Goal: Use online tool/utility: Utilize a website feature to perform a specific function

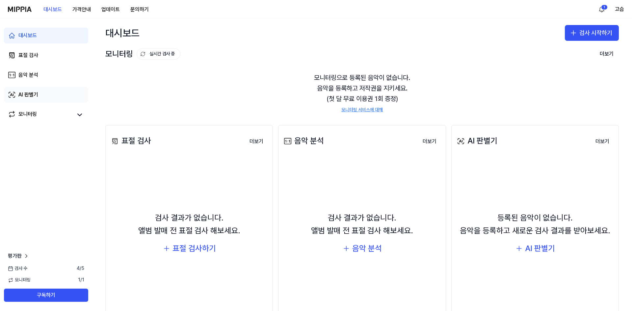
click at [38, 95] on div "AI 판별기" at bounding box center [28, 95] width 20 height 8
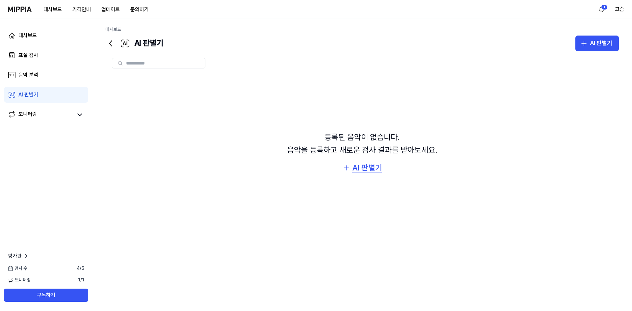
click at [361, 170] on div "AI 판별기" at bounding box center [367, 168] width 30 height 13
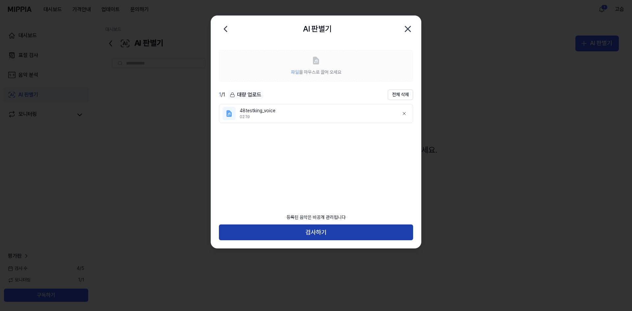
click at [324, 232] on button "검사하기" at bounding box center [316, 233] width 194 height 16
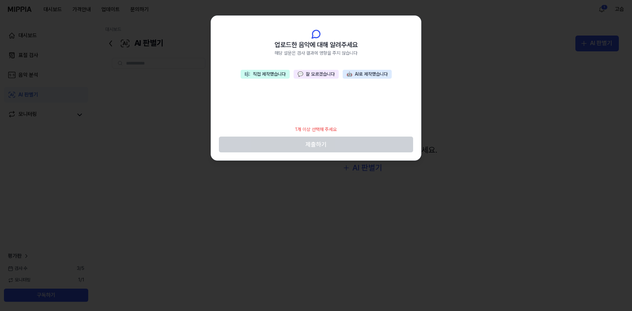
click at [267, 74] on button "🎼 직접 제작했습니다" at bounding box center [265, 74] width 49 height 9
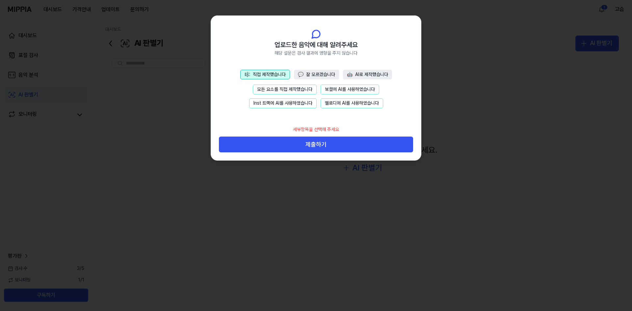
click at [339, 87] on button "보컬에 AI를 사용하였습니다" at bounding box center [350, 90] width 59 height 10
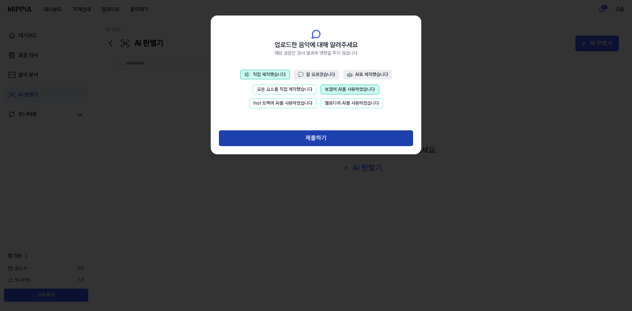
click at [338, 137] on button "제출하기" at bounding box center [316, 138] width 194 height 16
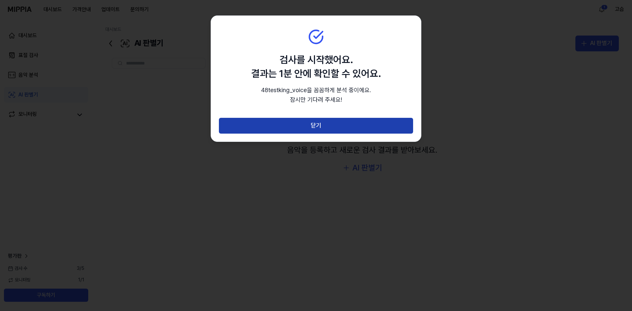
click at [332, 122] on button "닫기" at bounding box center [316, 126] width 194 height 16
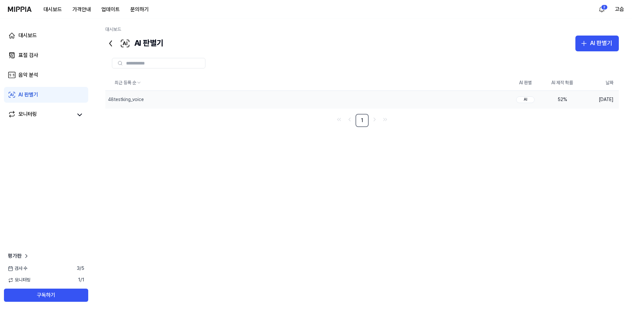
click at [555, 97] on div "52 %" at bounding box center [562, 99] width 26 height 7
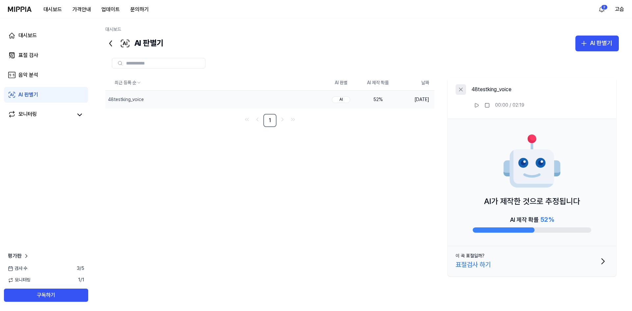
click at [460, 90] on icon at bounding box center [461, 89] width 7 height 7
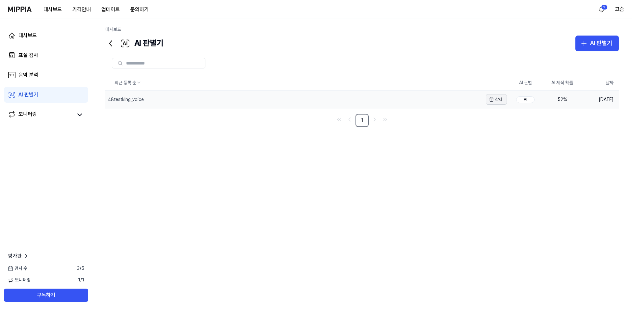
click at [497, 98] on button "삭제" at bounding box center [496, 99] width 21 height 11
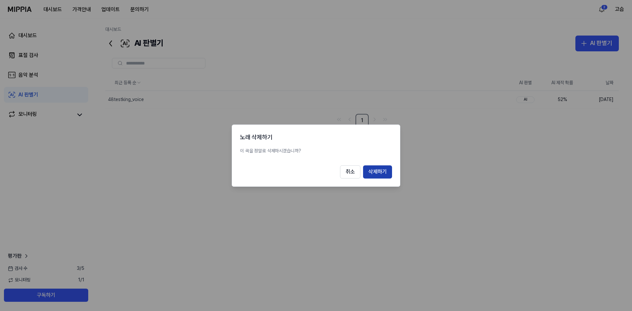
click at [377, 170] on button "삭제하기" at bounding box center [377, 171] width 29 height 13
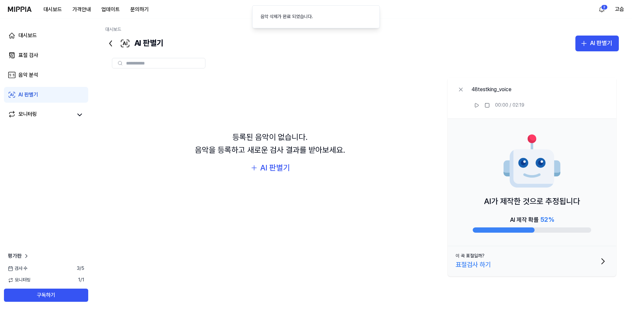
click at [459, 92] on icon at bounding box center [461, 89] width 7 height 7
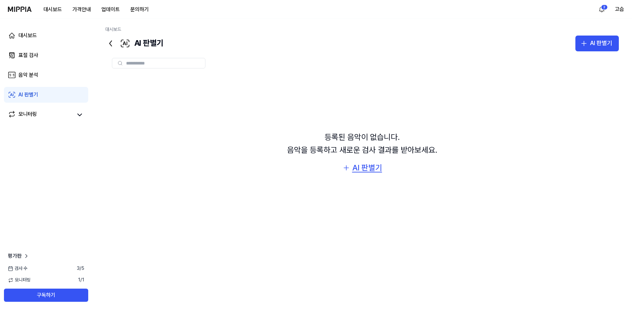
click at [363, 167] on div "AI 판별기" at bounding box center [367, 168] width 30 height 13
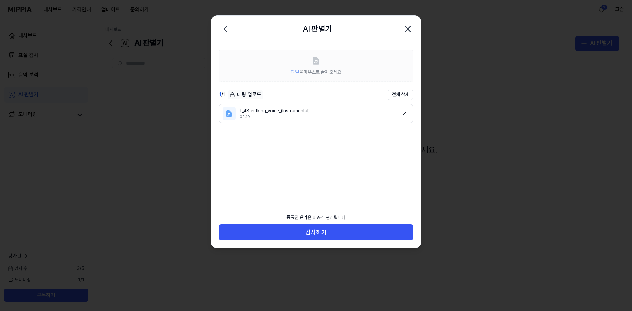
click at [299, 157] on ul "1_48testking_voice_(Instrumental) 02:19" at bounding box center [316, 152] width 194 height 96
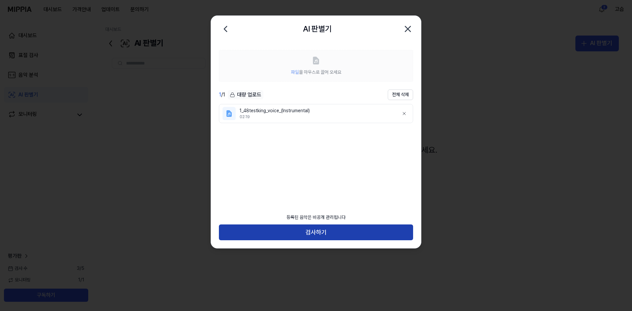
click at [322, 236] on button "검사하기" at bounding box center [316, 233] width 194 height 16
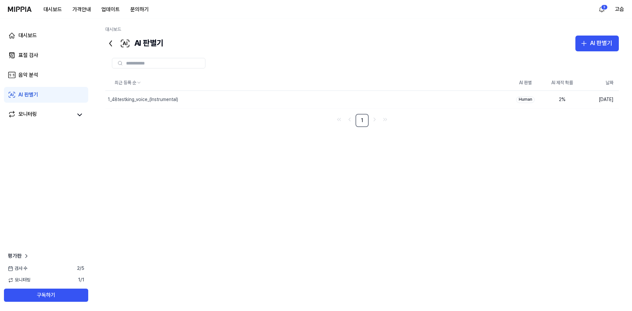
click at [579, 244] on div "최근 등록 순 AI 판별 AI 제작 확률 날짜 1_48testking_voice_(Instrumental) 삭제 Human 2 % [DATE]…" at bounding box center [362, 176] width 514 height 202
click at [495, 99] on button "삭제" at bounding box center [496, 99] width 21 height 11
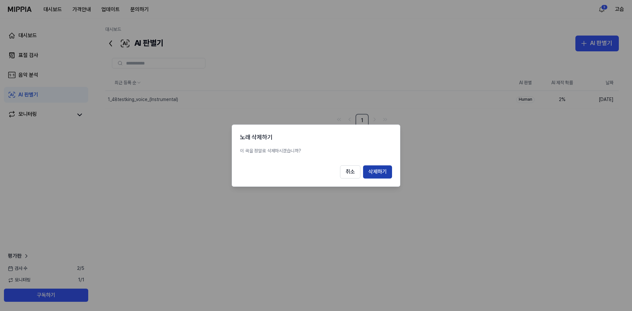
click at [377, 173] on button "삭제하기" at bounding box center [377, 171] width 29 height 13
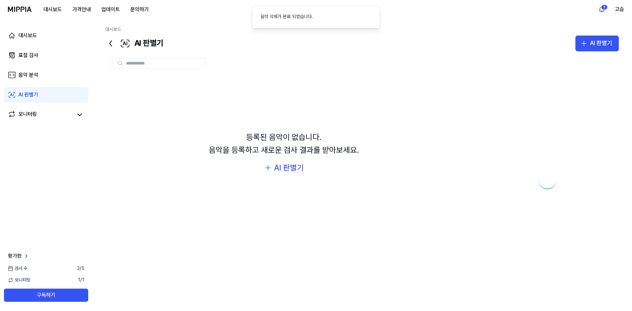
click at [574, 255] on div at bounding box center [547, 175] width 143 height 200
click at [288, 169] on div "AI 판별기" at bounding box center [289, 168] width 30 height 13
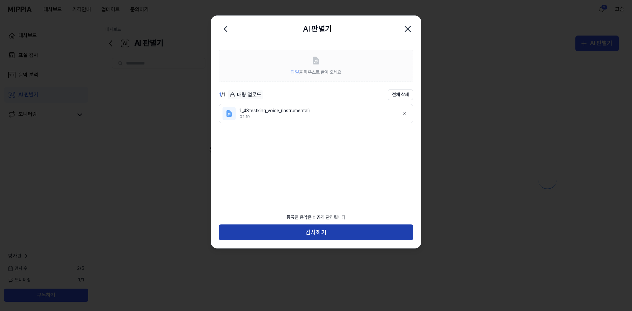
click at [299, 232] on button "검사하기" at bounding box center [316, 233] width 194 height 16
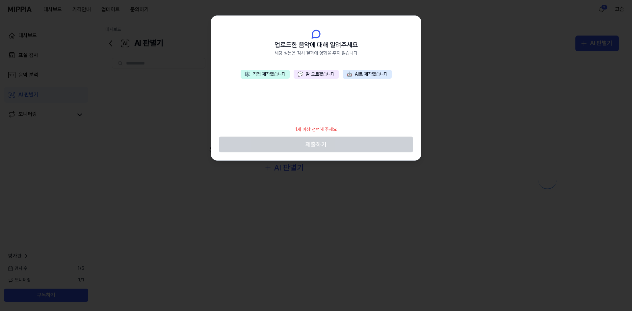
click at [264, 72] on button "🎼 직접 제작했습니다" at bounding box center [265, 74] width 49 height 9
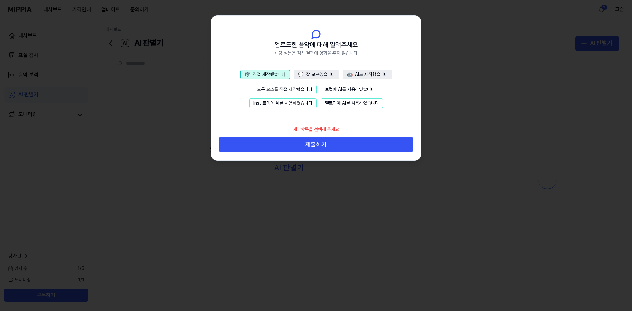
click at [350, 88] on button "보컬에 AI를 사용하였습니다" at bounding box center [350, 90] width 59 height 10
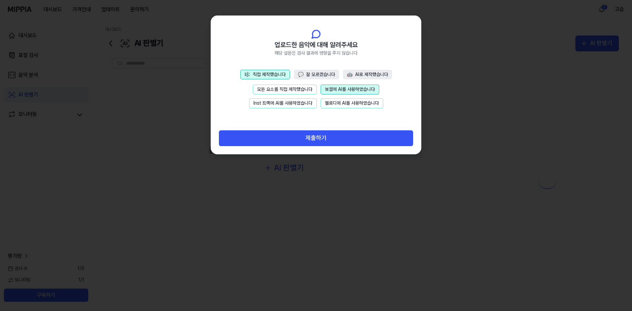
click at [298, 86] on button "모든 요소를 직접 제작했습니다" at bounding box center [285, 90] width 64 height 10
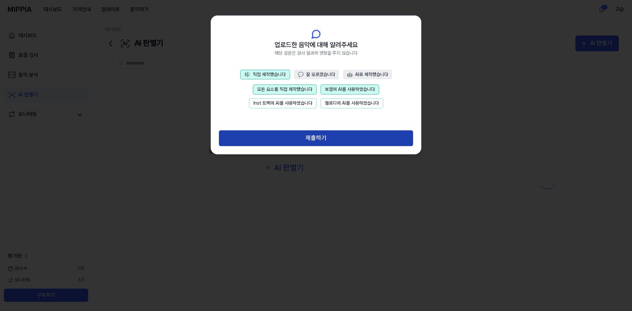
click at [307, 135] on button "제출하기" at bounding box center [316, 138] width 194 height 16
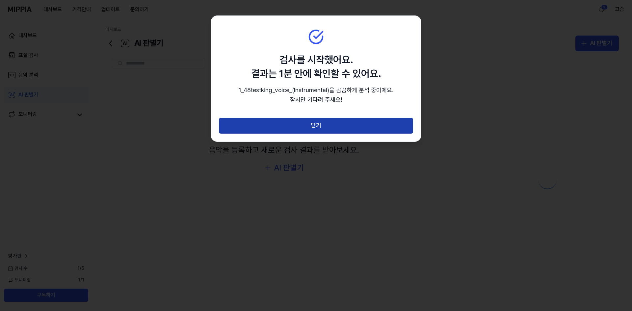
click at [322, 125] on button "닫기" at bounding box center [316, 126] width 194 height 16
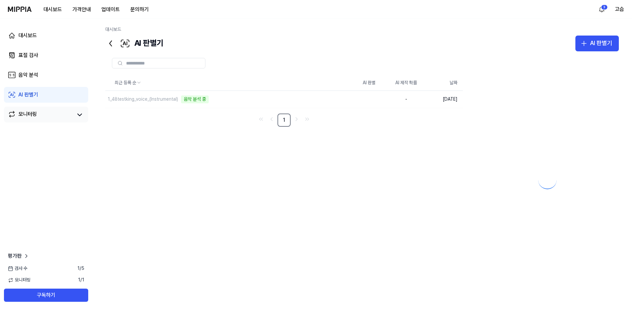
click at [22, 112] on div "모니터링" at bounding box center [27, 114] width 18 height 9
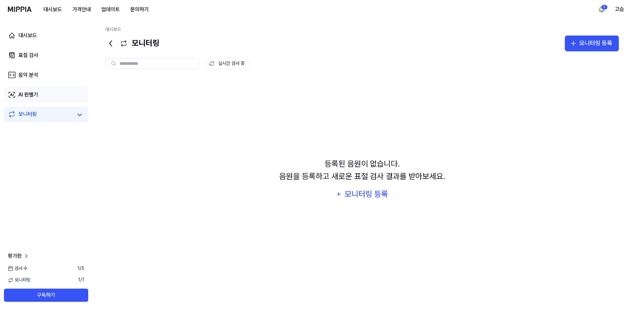
click at [31, 95] on div "AI 판별기" at bounding box center [28, 95] width 20 height 8
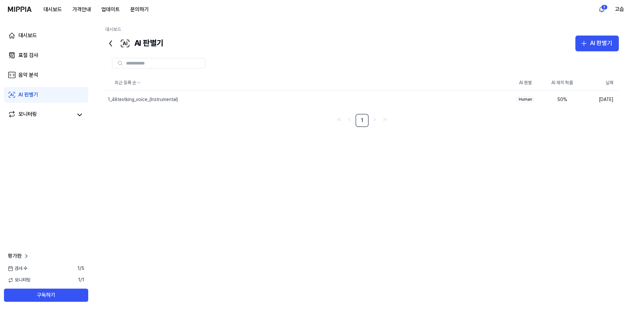
click at [205, 203] on div "최근 등록 순 AI 판별 AI 제작 확률 날짜 1_48testking_voice_(Instrumental) 삭제 Human 50 % [DATE…" at bounding box center [362, 176] width 514 height 202
click at [175, 174] on div "최근 등록 순 AI 판별 AI 제작 확률 날짜 1_48testking_voice_(Instrumental) 삭제 Human 50 % [DATE…" at bounding box center [362, 176] width 514 height 202
click at [497, 100] on button "삭제" at bounding box center [496, 99] width 21 height 11
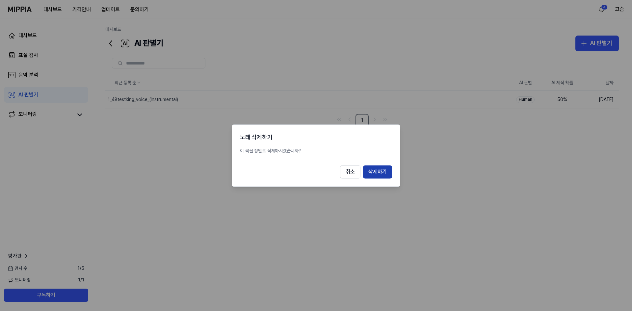
click at [382, 171] on button "삭제하기" at bounding box center [377, 171] width 29 height 13
